Goal: Task Accomplishment & Management: Manage account settings

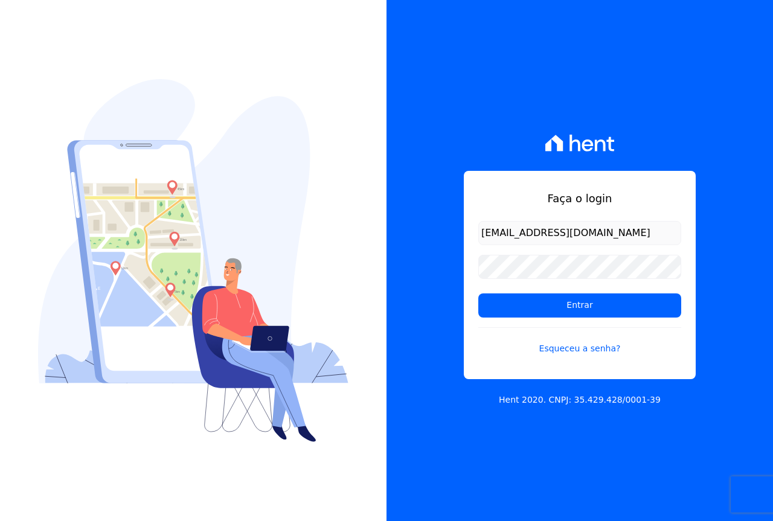
click at [534, 295] on input "Entrar" at bounding box center [580, 306] width 203 height 24
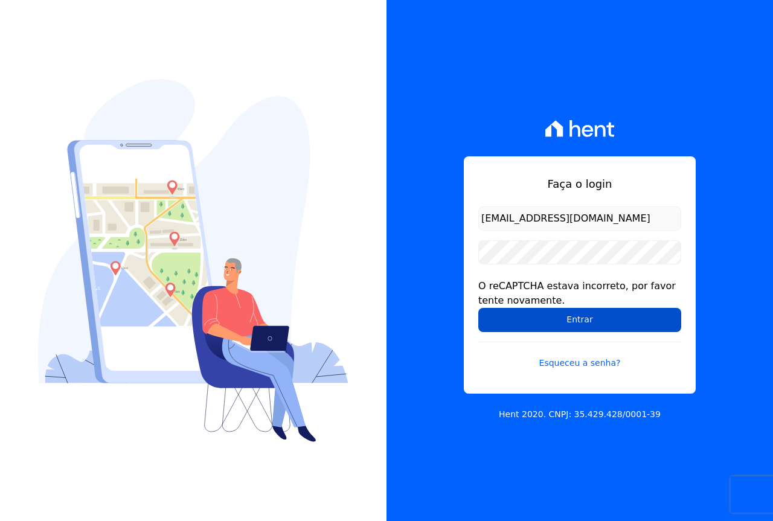
click at [529, 323] on input "Entrar" at bounding box center [580, 320] width 203 height 24
click at [589, 317] on input "Entrar" at bounding box center [580, 320] width 203 height 24
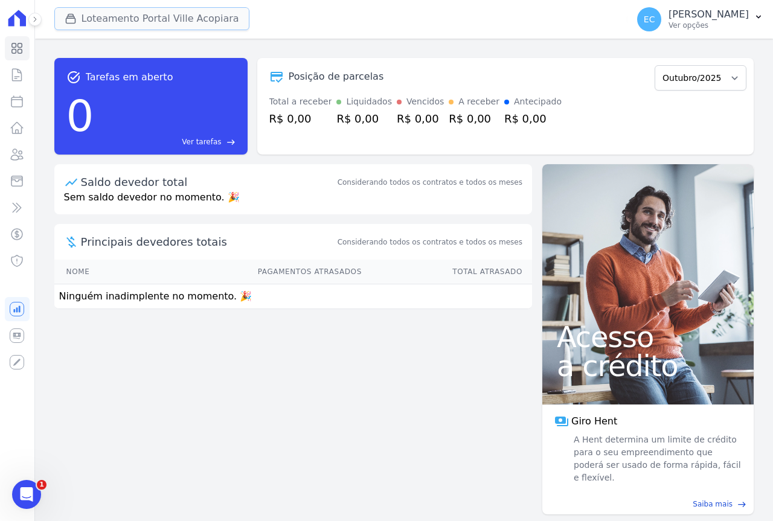
click at [155, 21] on button "Loteamento Portal Ville Acopiara" at bounding box center [151, 18] width 195 height 23
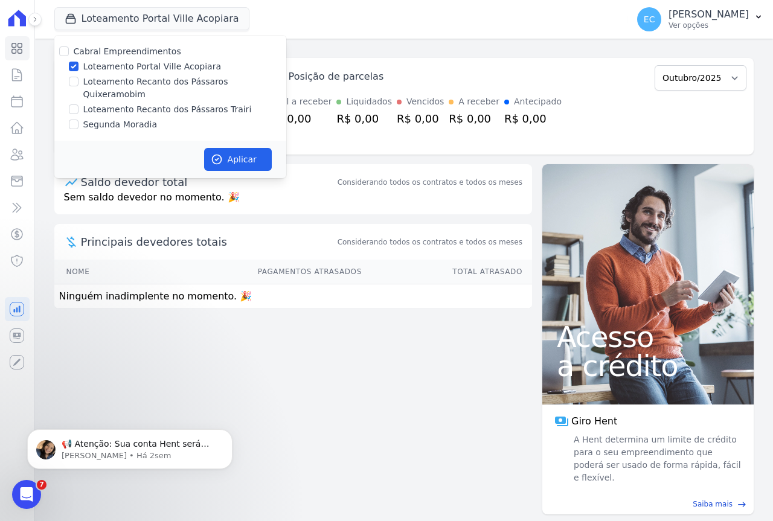
click at [121, 69] on label "Loteamento Portal Ville Acopiara" at bounding box center [152, 66] width 138 height 13
click at [79, 69] on input "Loteamento Portal Ville Acopiara" at bounding box center [74, 67] width 10 height 10
checkbox input "false"
click at [127, 103] on label "Loteamento Recanto dos Pássaros Trairi" at bounding box center [167, 109] width 169 height 13
click at [79, 105] on input "Loteamento Recanto dos Pássaros Trairi" at bounding box center [74, 110] width 10 height 10
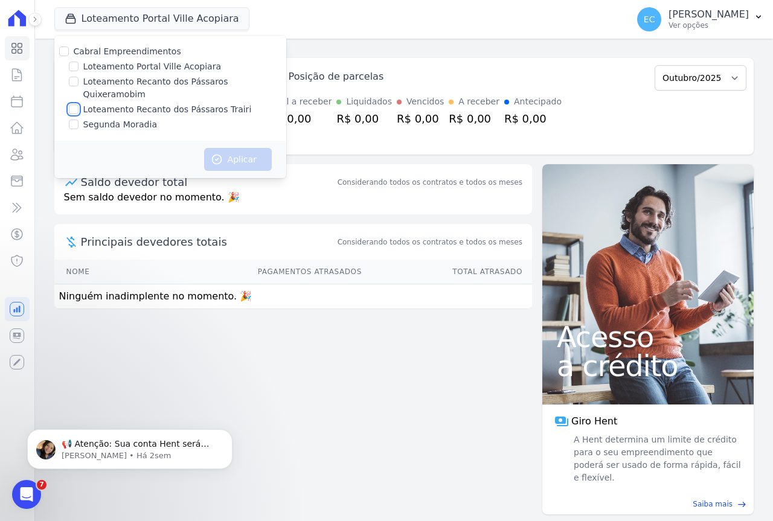
checkbox input "true"
click at [227, 152] on button "Aplicar" at bounding box center [238, 159] width 68 height 23
click at [17, 79] on icon at bounding box center [17, 75] width 9 height 12
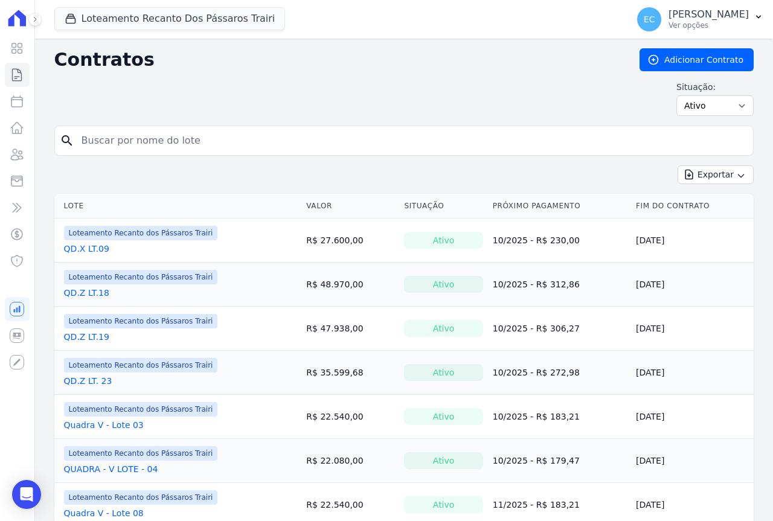
click at [111, 135] on input "search" at bounding box center [411, 141] width 674 height 24
type input "44"
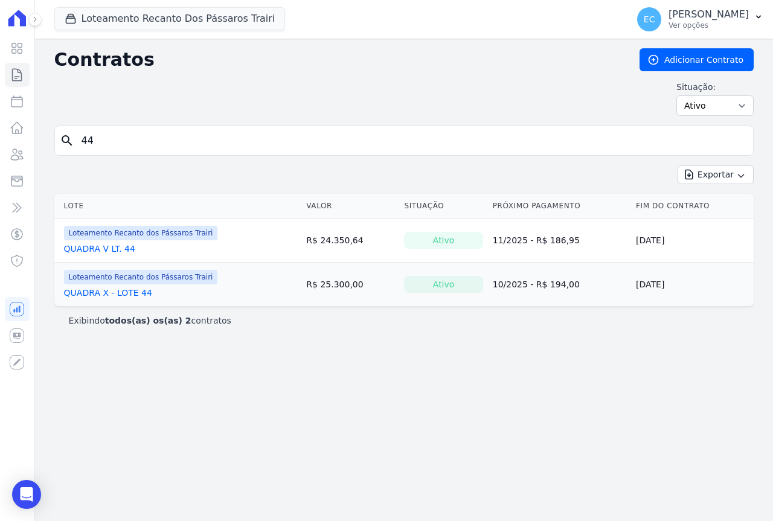
click at [105, 294] on link "QUADRA X - LOTE 44" at bounding box center [108, 293] width 88 height 12
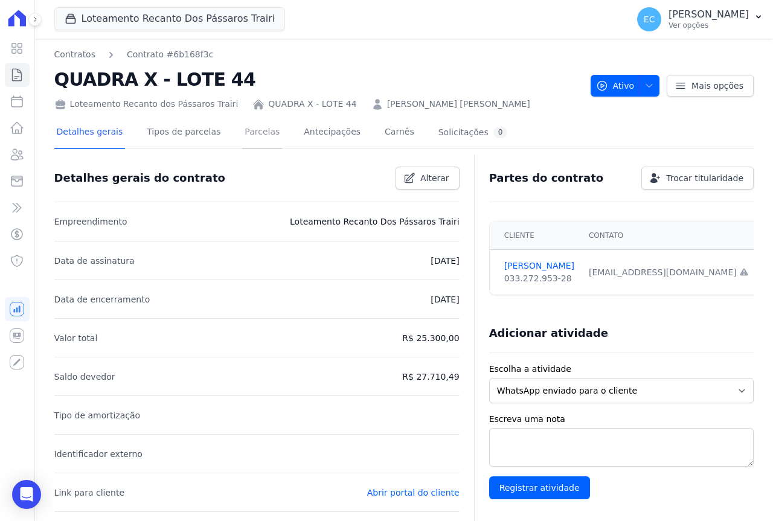
click at [250, 147] on link "Parcelas" at bounding box center [262, 133] width 40 height 32
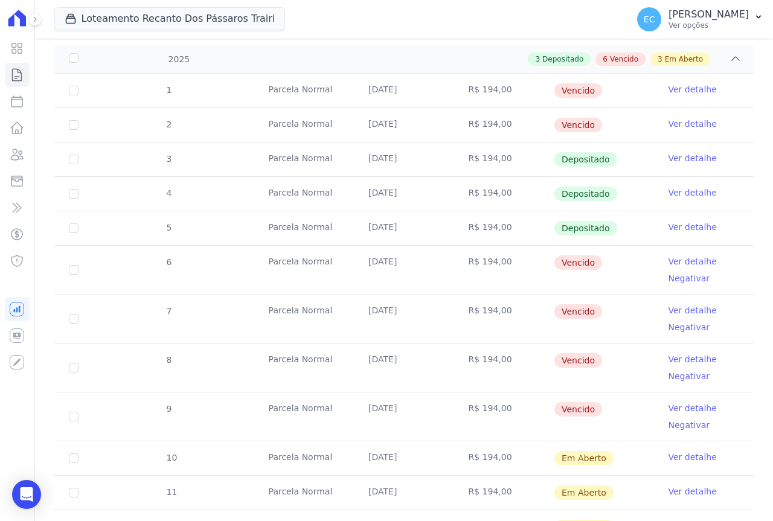
scroll to position [242, 0]
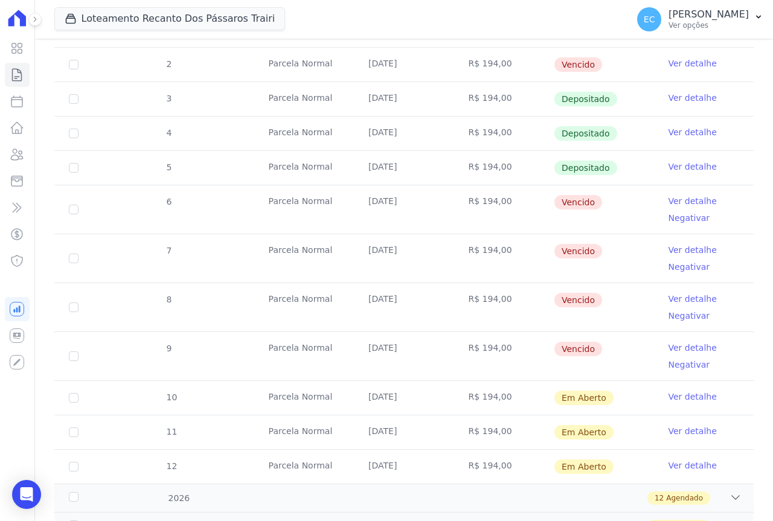
click at [686, 203] on link "Ver detalhe" at bounding box center [693, 201] width 48 height 12
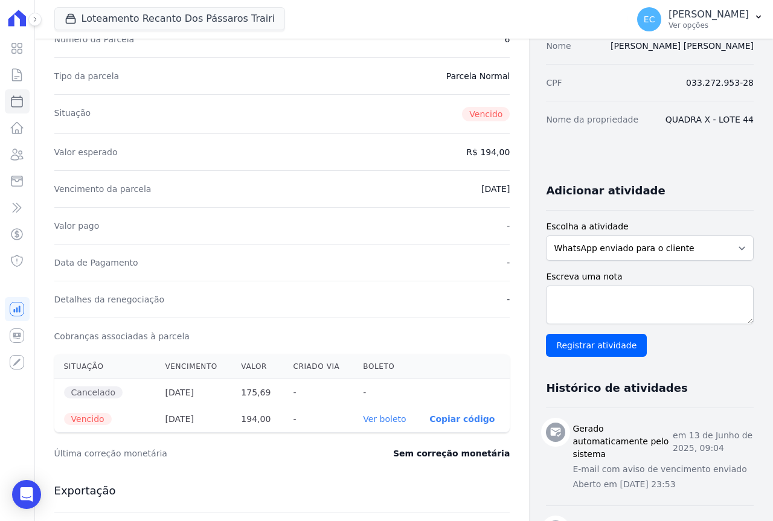
scroll to position [121, 0]
click at [371, 418] on link "Ver boleto" at bounding box center [384, 419] width 43 height 10
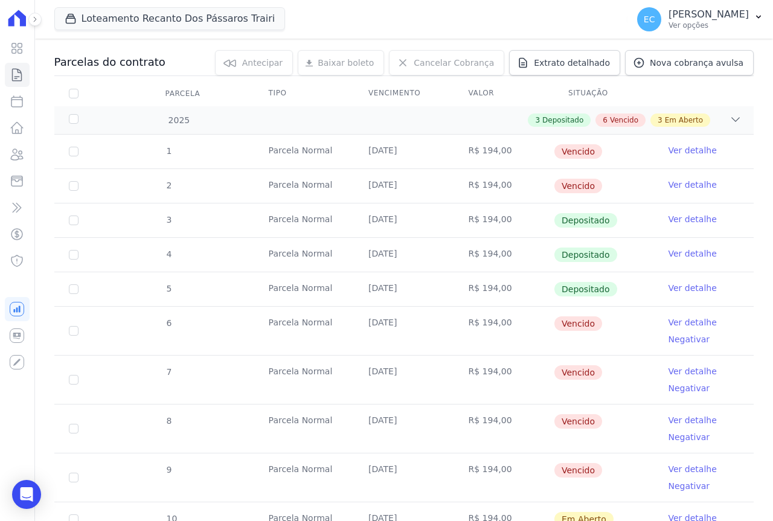
scroll to position [121, 0]
click at [680, 372] on link "Ver detalhe" at bounding box center [693, 371] width 48 height 12
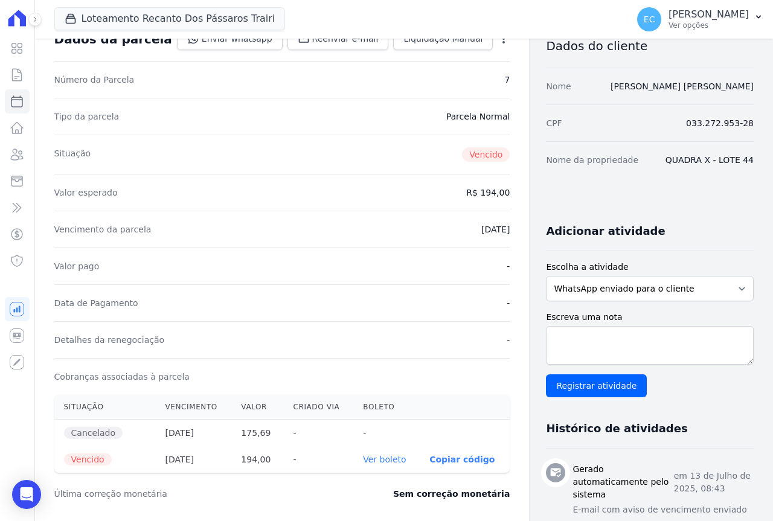
scroll to position [181, 0]
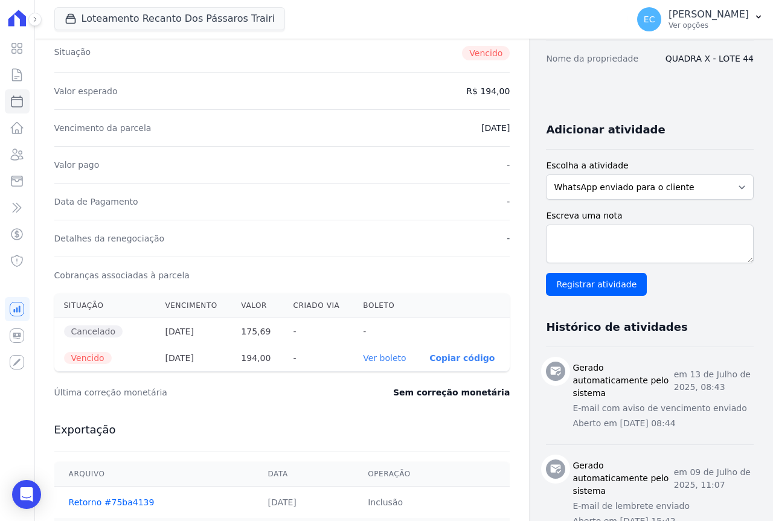
click at [367, 358] on link "Ver boleto" at bounding box center [384, 358] width 43 height 10
